Goal: Information Seeking & Learning: Learn about a topic

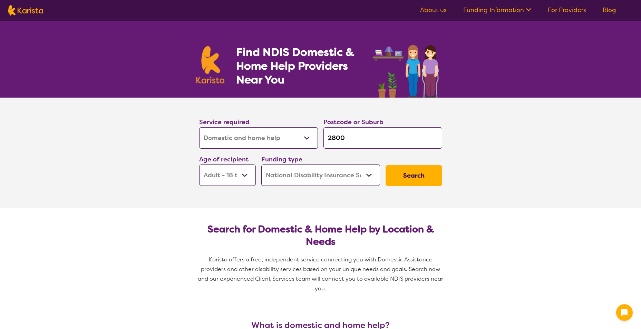
select select "Domestic and home help"
select select "AD"
select select "NDIS"
select select "Domestic and home help"
select select "AD"
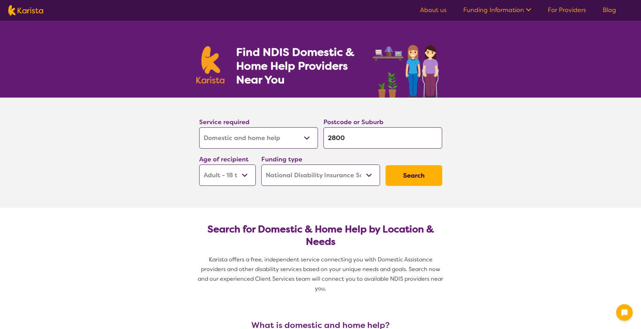
select select "NDIS"
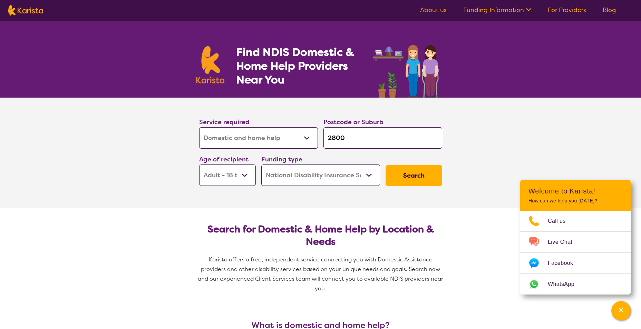
click at [315, 135] on select "Allied Health Assistant Assessment ([MEDICAL_DATA] or [MEDICAL_DATA]) Behaviour…" at bounding box center [258, 137] width 119 height 21
click at [179, 190] on section "Service required Allied Health Assistant Assessment ([MEDICAL_DATA] or [MEDICAL…" at bounding box center [320, 153] width 641 height 110
click at [285, 175] on select "Home Care Package (HCP) National Disability Insurance Scheme (NDIS) I don't know" at bounding box center [320, 175] width 119 height 21
click at [343, 137] on input "2800" at bounding box center [382, 137] width 119 height 21
click at [411, 173] on button "Search" at bounding box center [414, 175] width 57 height 21
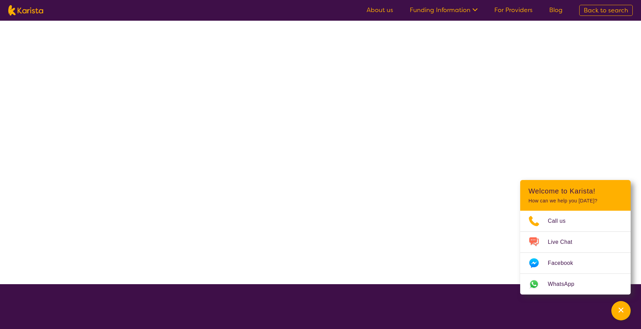
select select "NDIS"
select select "Domestic and home help"
select select "AD"
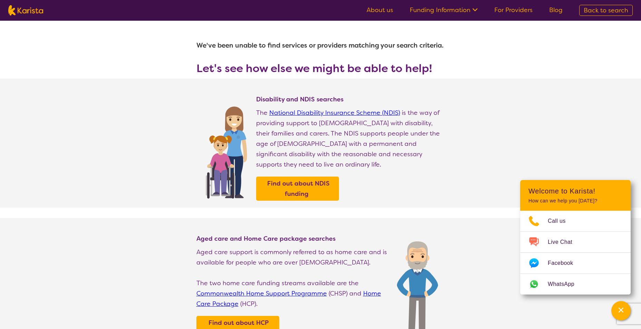
select select "Domestic and home help"
select select "AD"
select select "NDIS"
select select "Domestic and home help"
select select "AD"
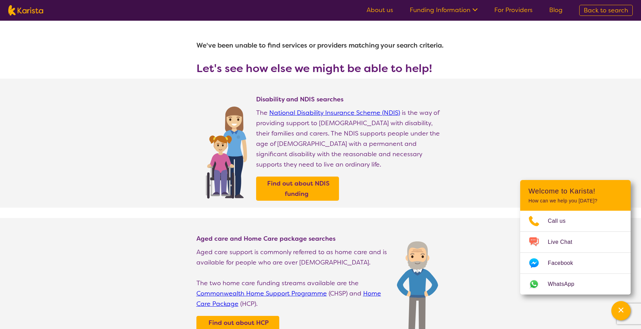
select select "NDIS"
